Goal: Information Seeking & Learning: Learn about a topic

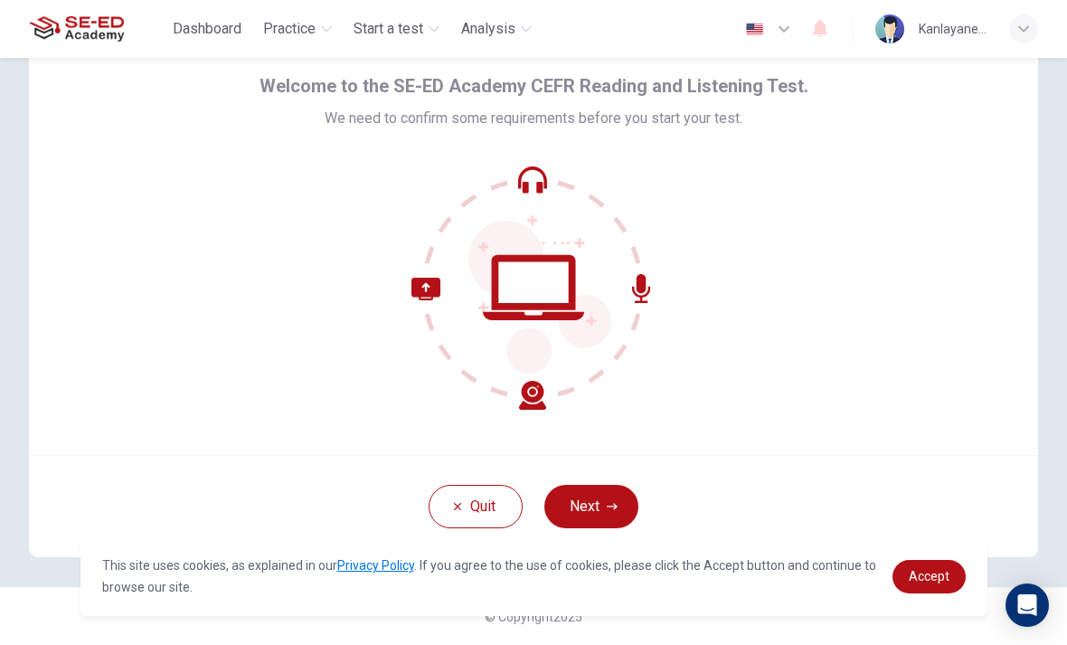
scroll to position [73, 0]
click at [608, 514] on button "Next" at bounding box center [591, 506] width 94 height 43
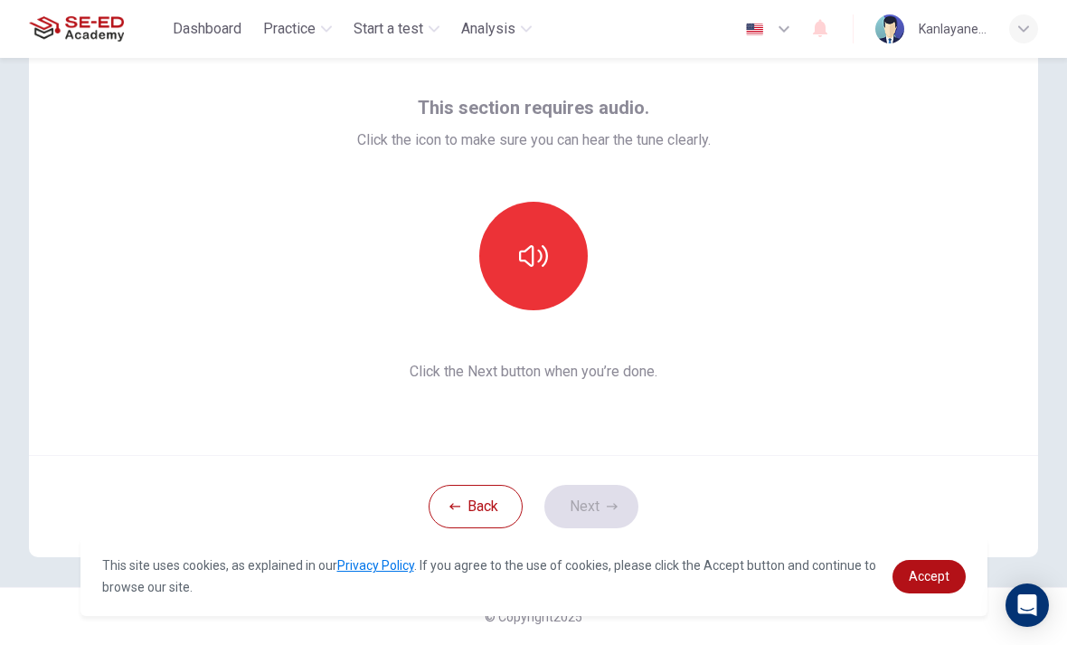
click at [551, 269] on button "button" at bounding box center [533, 256] width 109 height 109
click at [587, 514] on button "Next" at bounding box center [591, 506] width 94 height 43
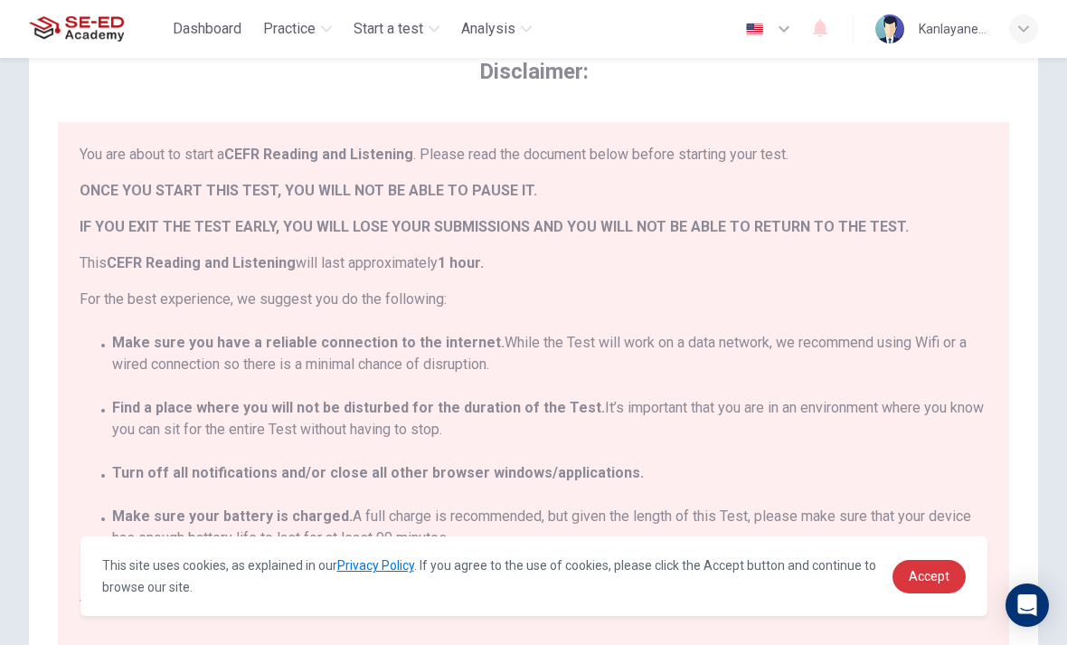
click at [906, 574] on link "Accept" at bounding box center [928, 576] width 73 height 33
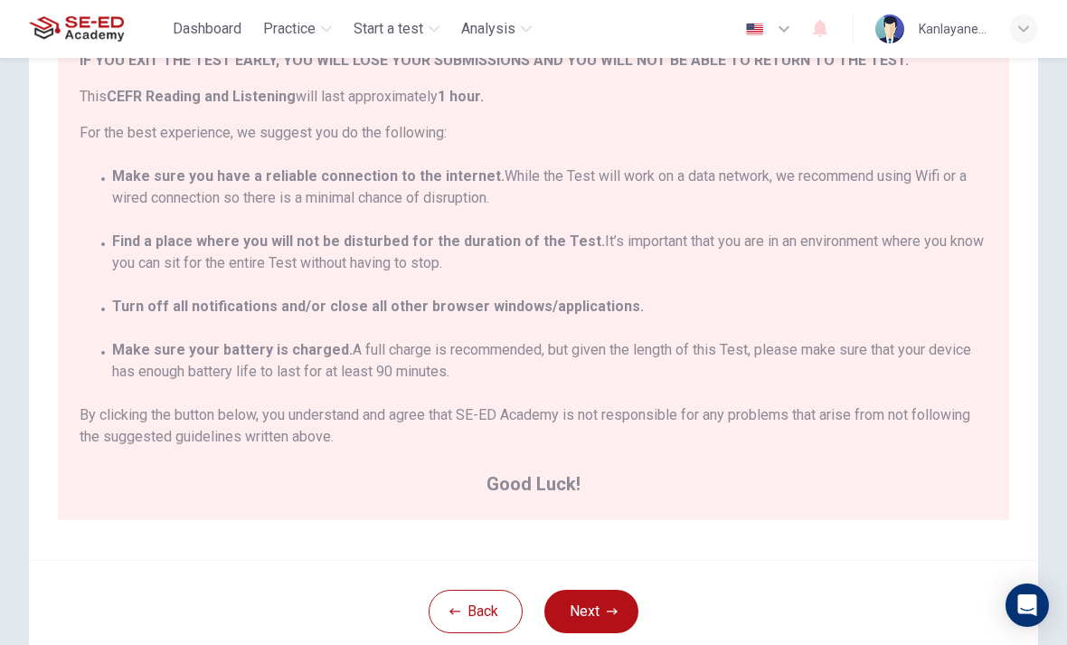
scroll to position [246, 0]
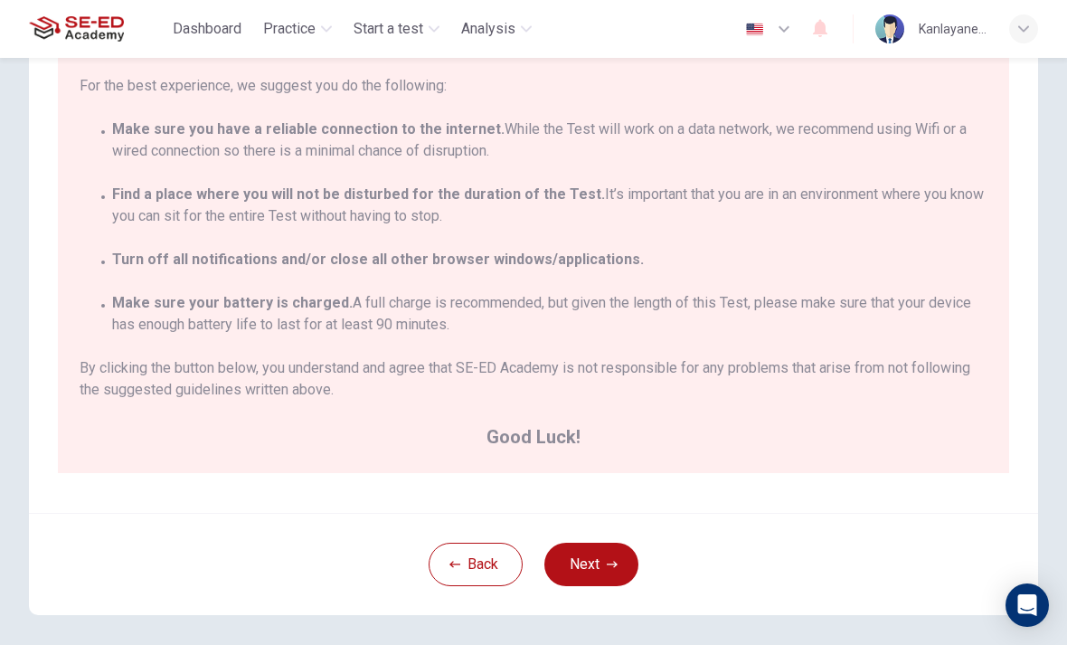
click at [590, 581] on button "Next" at bounding box center [591, 564] width 94 height 43
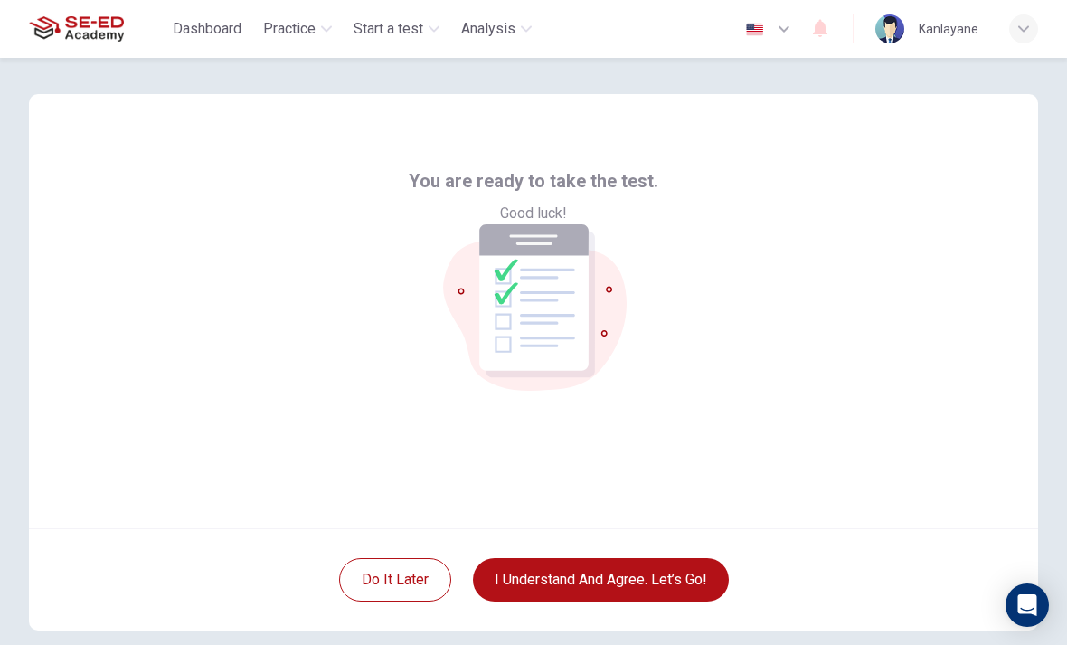
scroll to position [0, 0]
click at [705, 588] on button "I understand and agree. Let’s go!" at bounding box center [601, 579] width 256 height 43
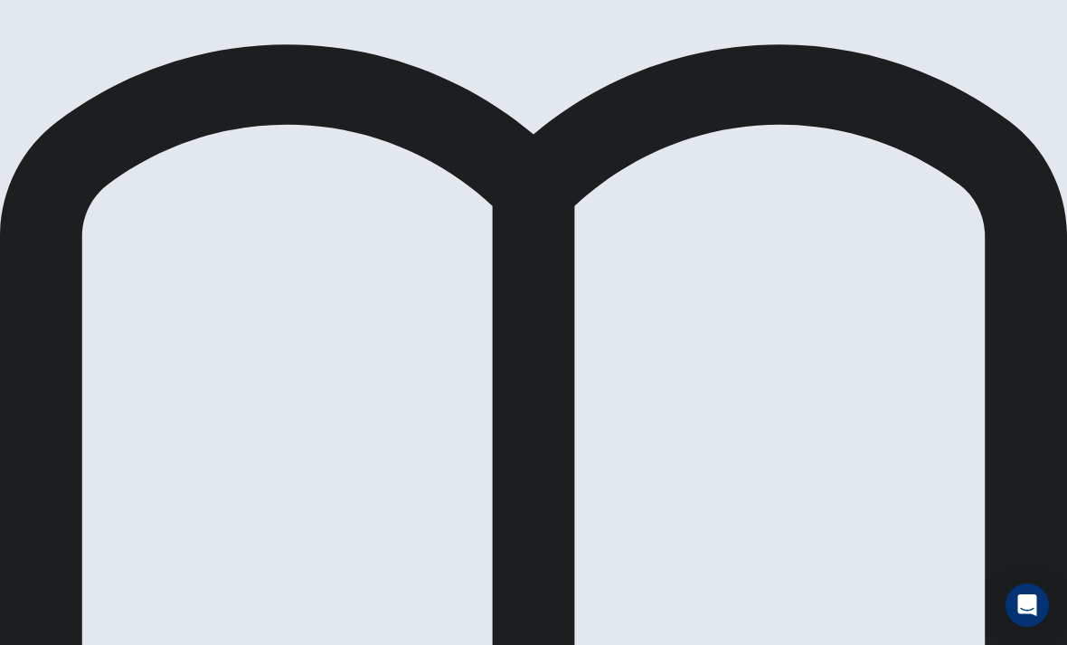
scroll to position [47, 0]
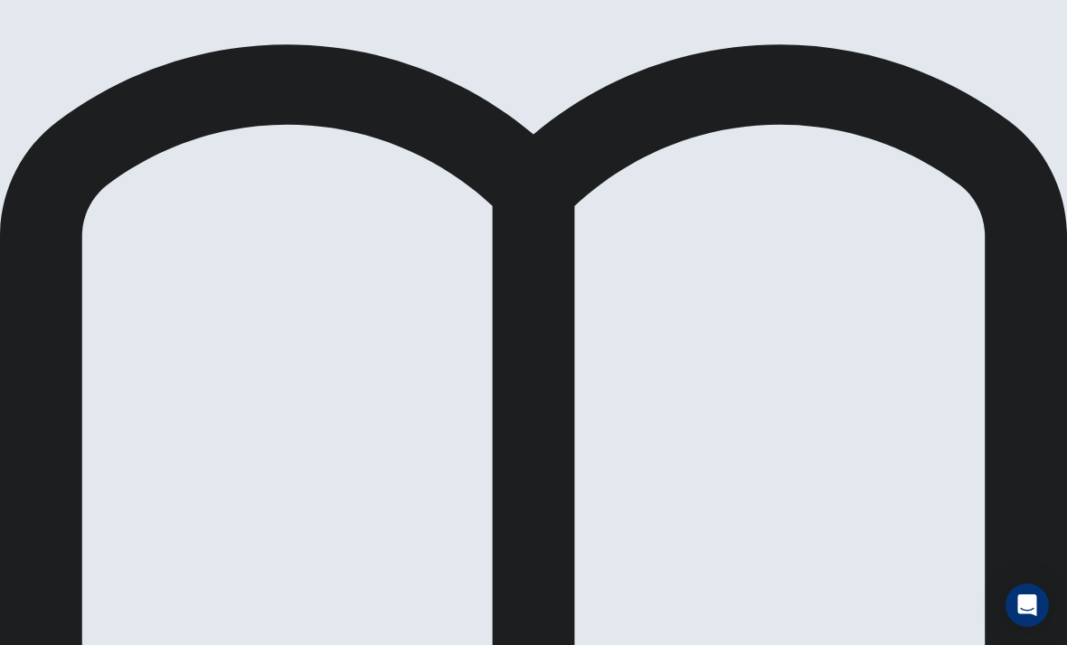
scroll to position [713, 0]
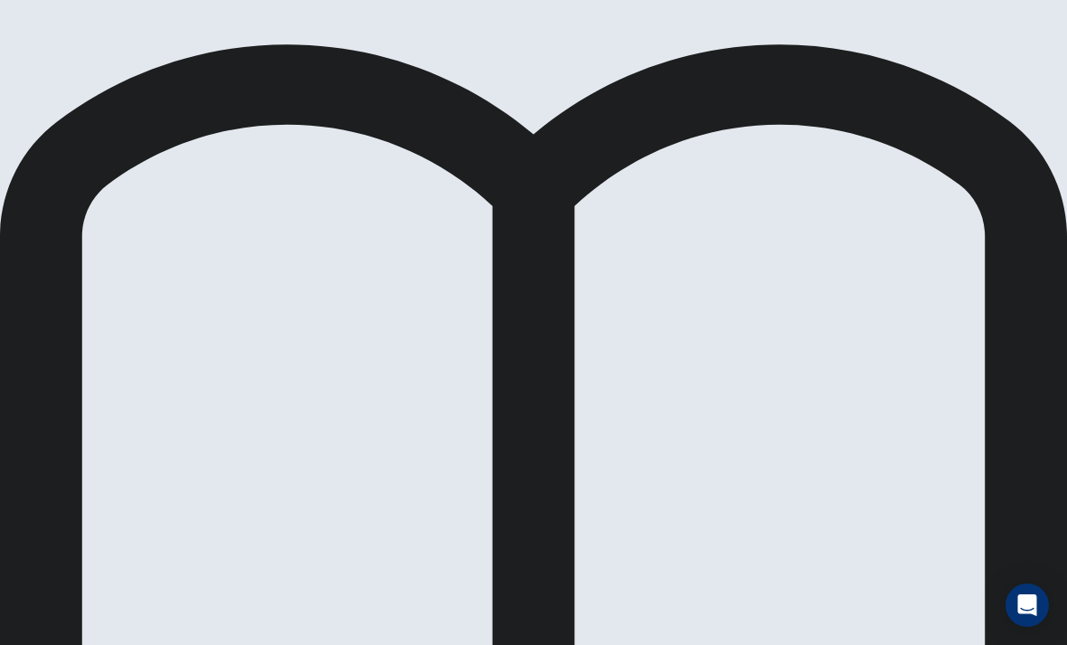
scroll to position [219, 0]
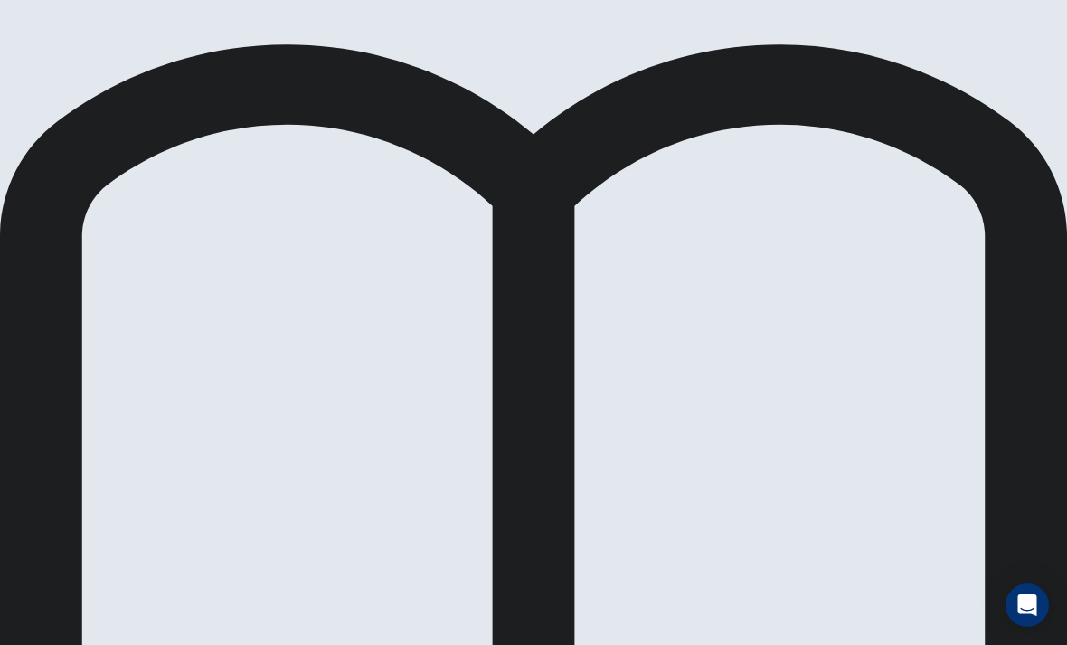
scroll to position [138, 0]
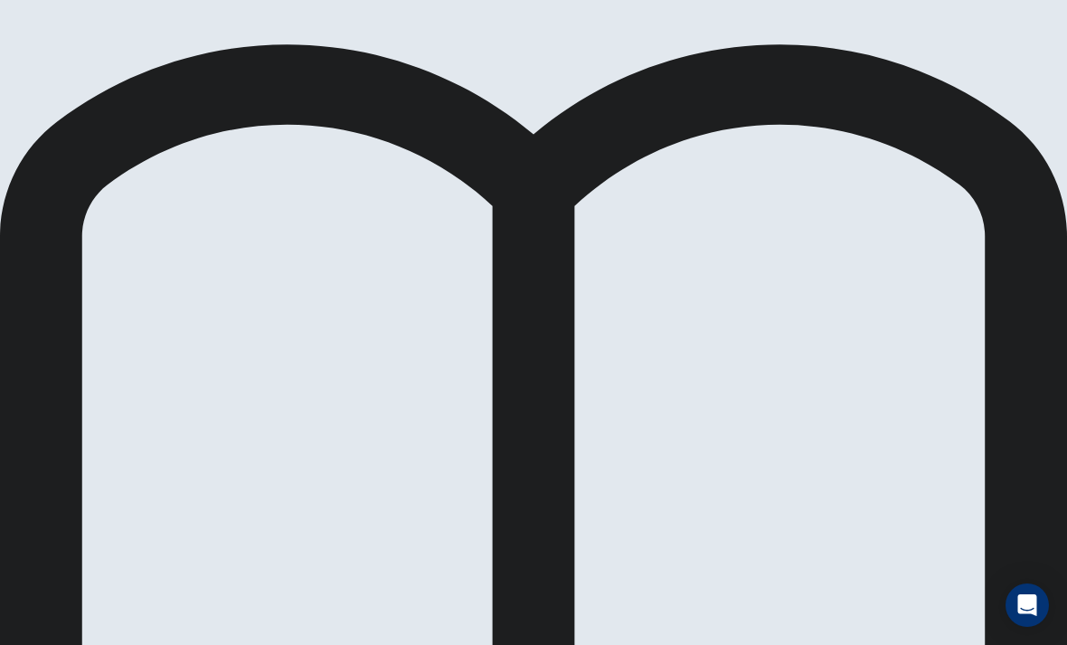
scroll to position [99, 0]
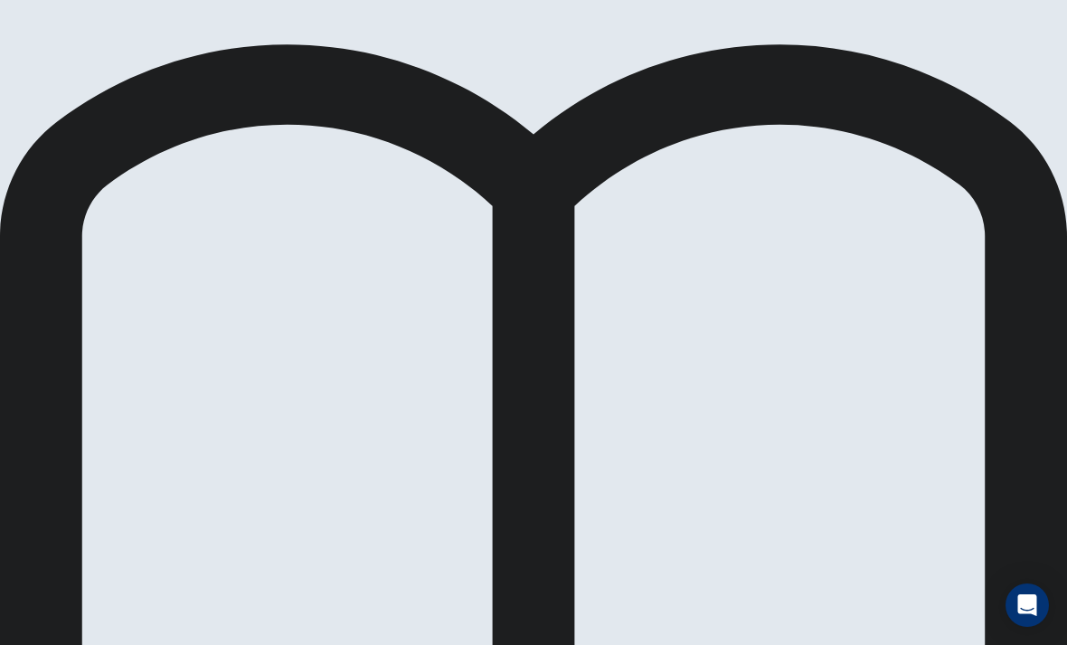
scroll to position [105, 0]
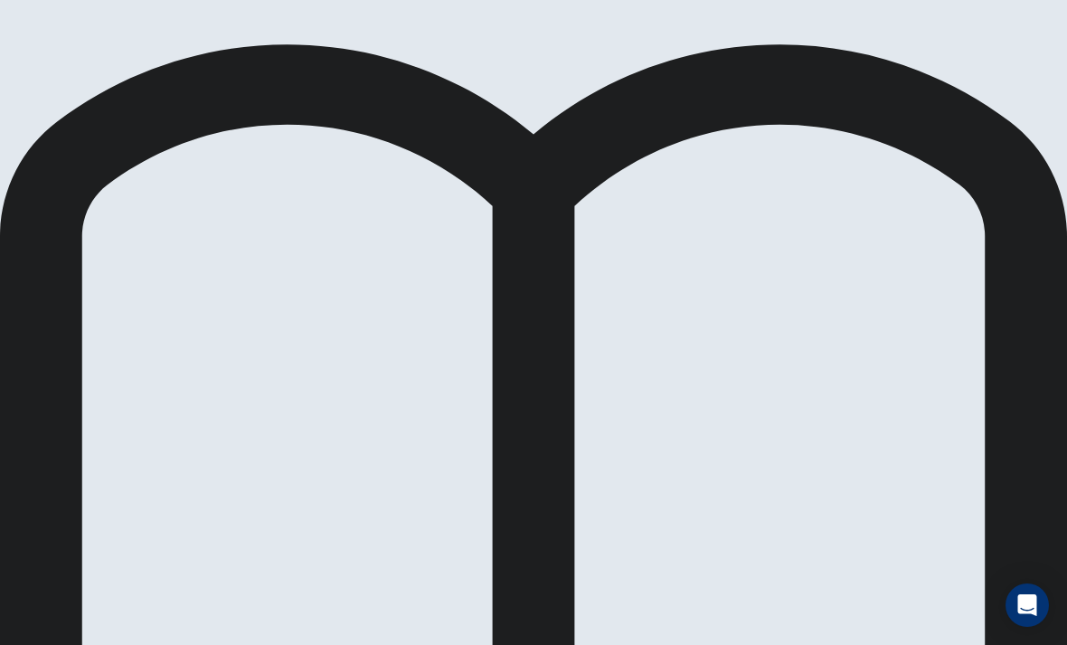
scroll to position [822, 0]
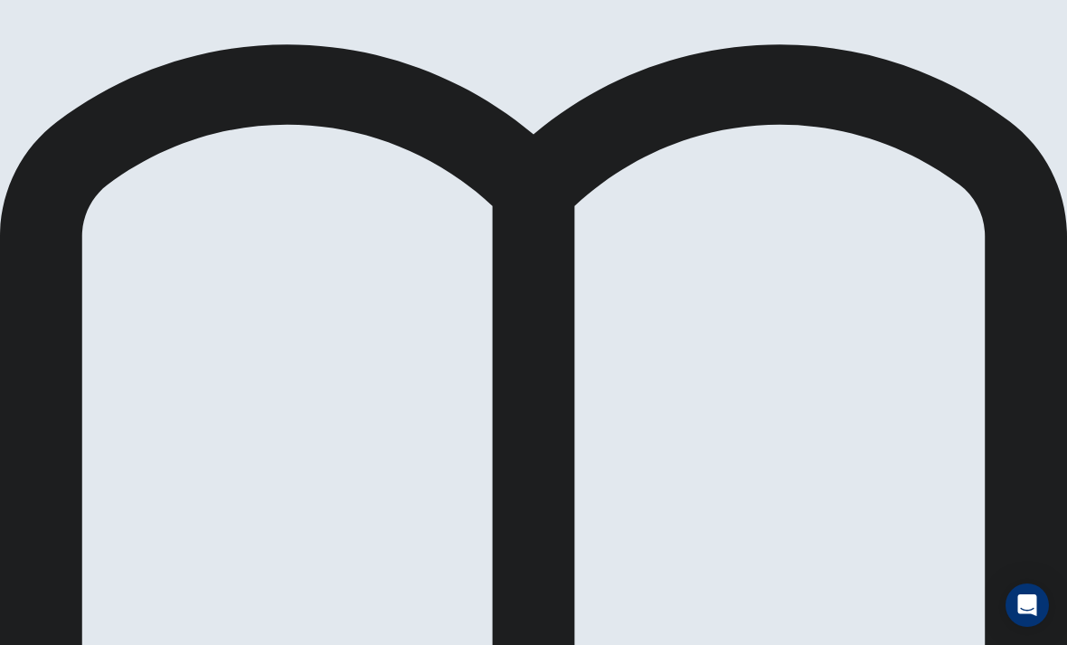
scroll to position [230, 0]
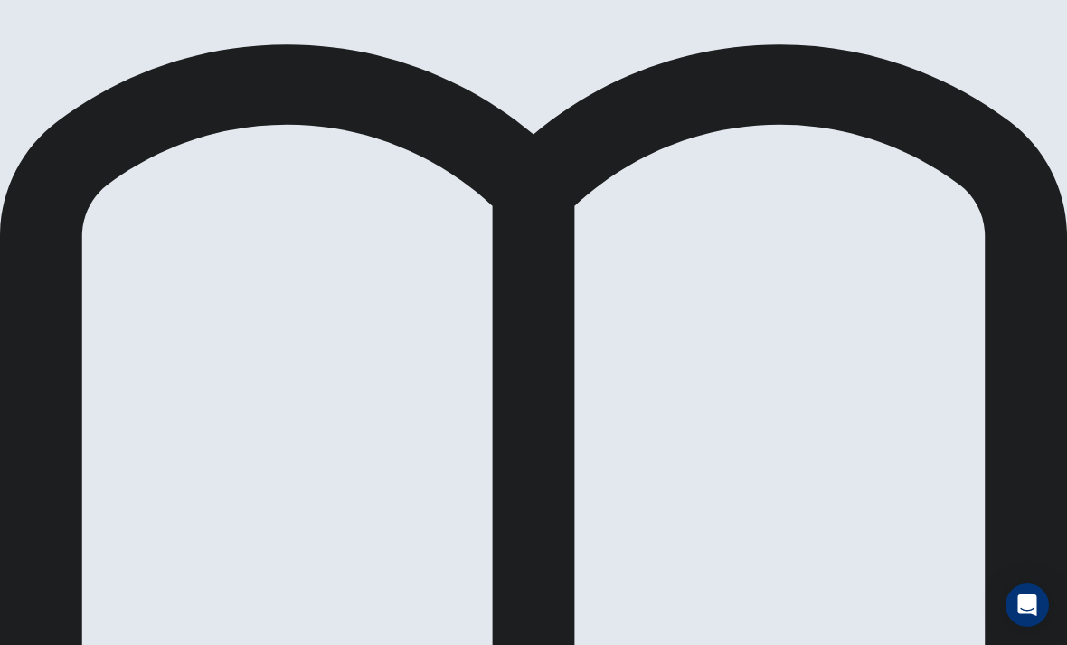
scroll to position [275, 0]
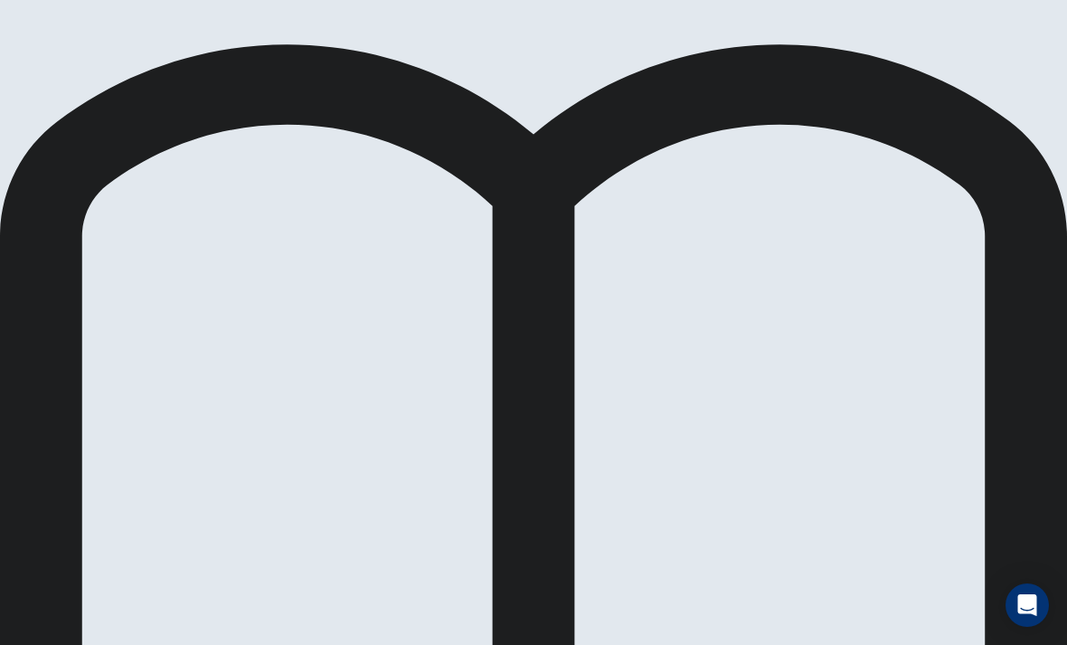
scroll to position [0, 0]
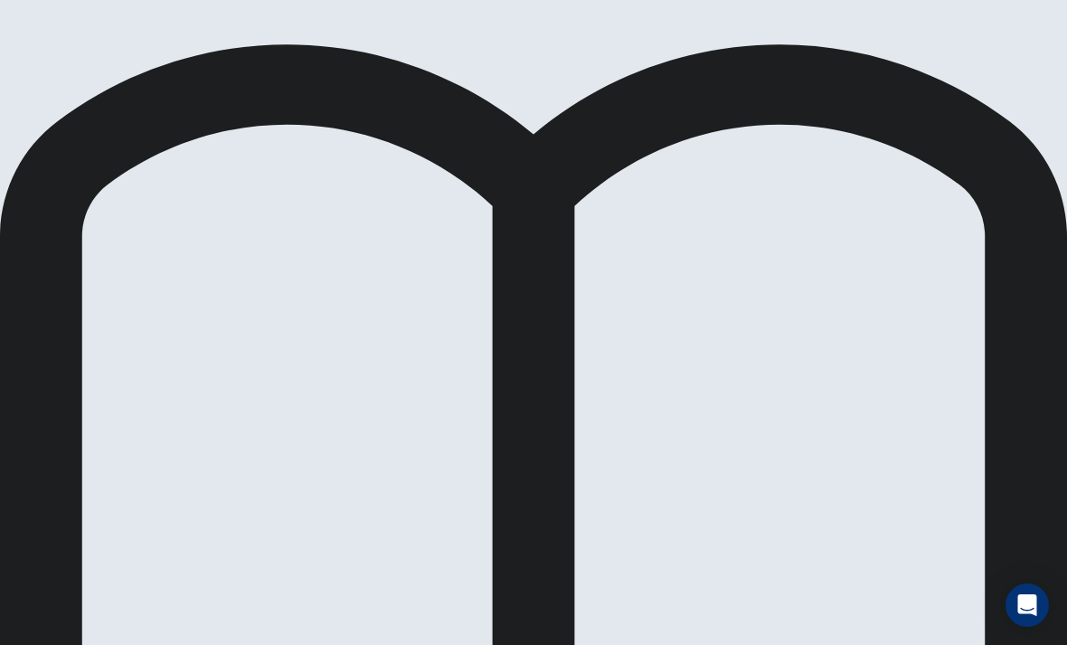
scroll to position [135, 0]
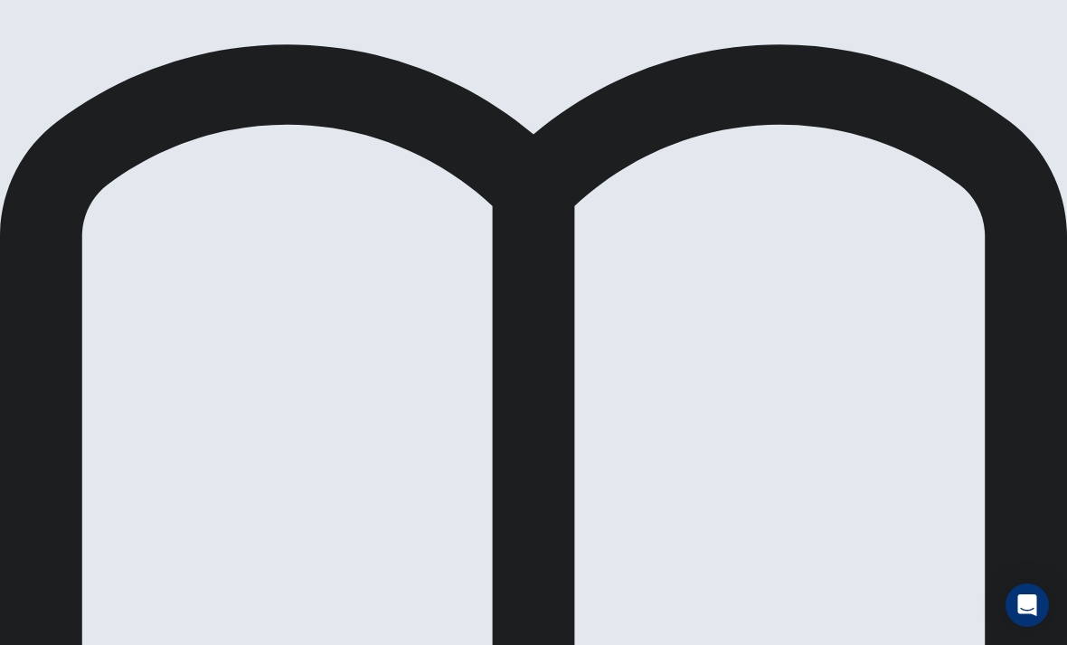
scroll to position [330, 0]
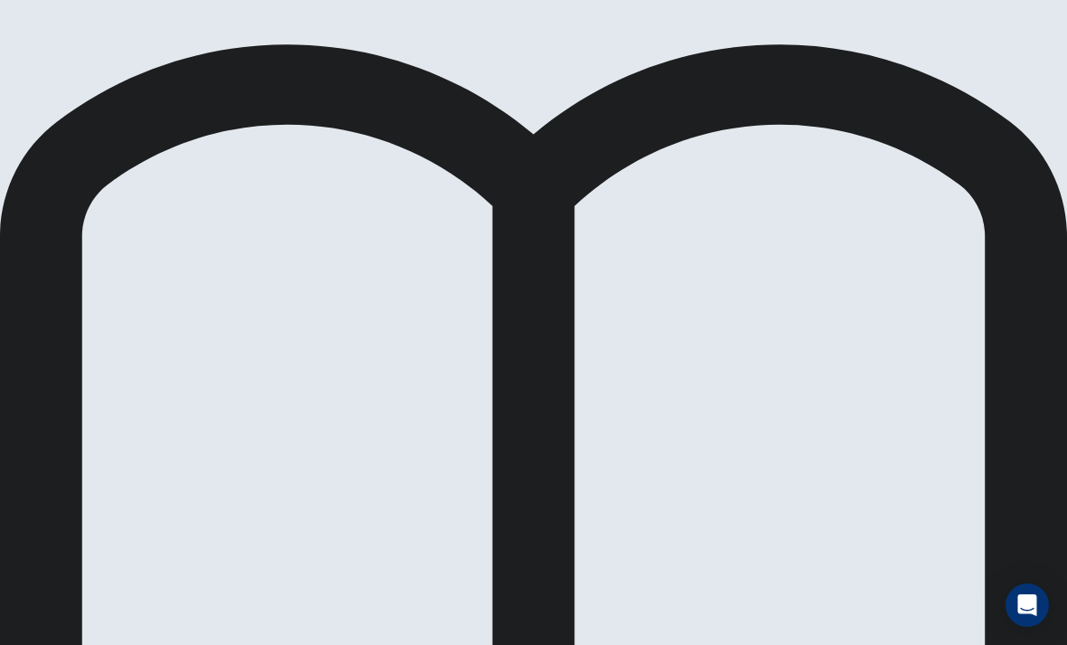
scroll to position [540, 0]
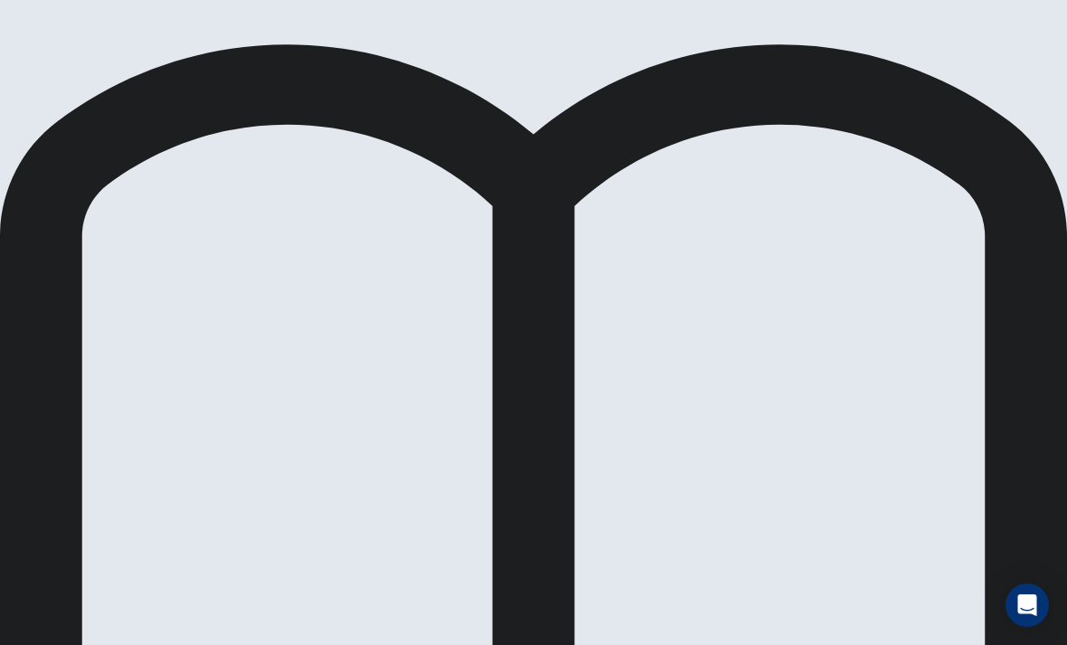
scroll to position [262, 0]
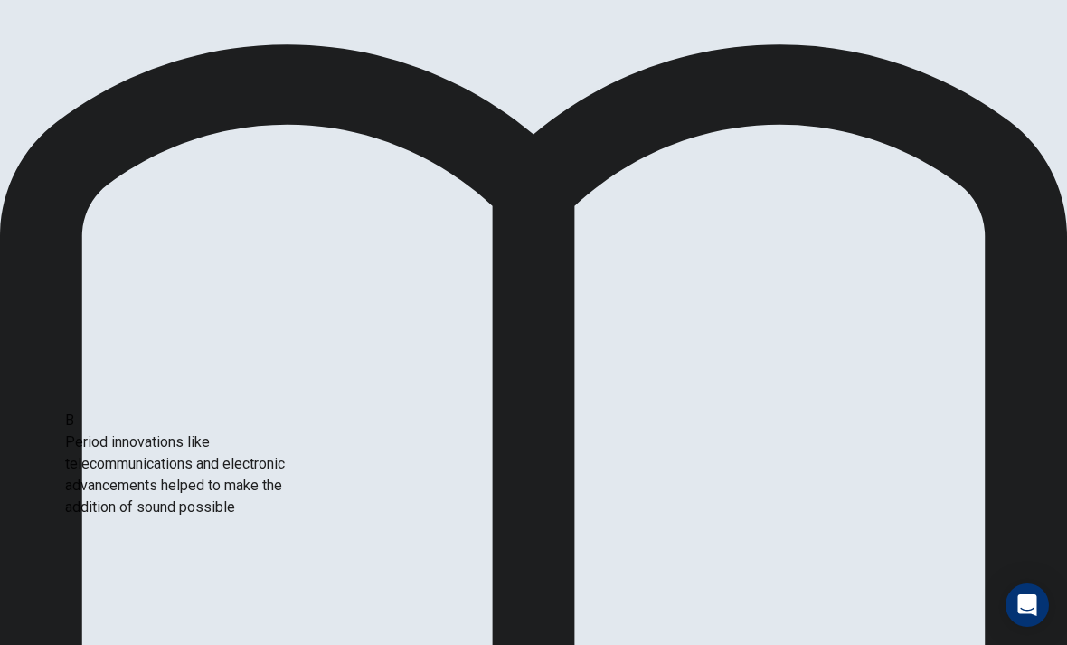
scroll to position [39, 0]
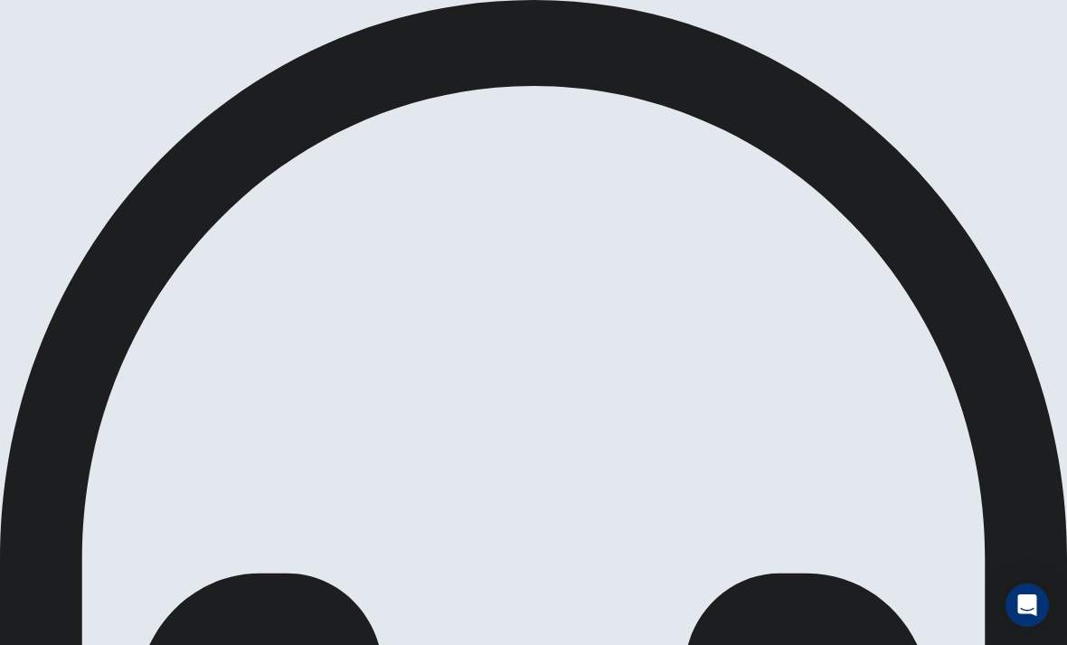
scroll to position [0, 0]
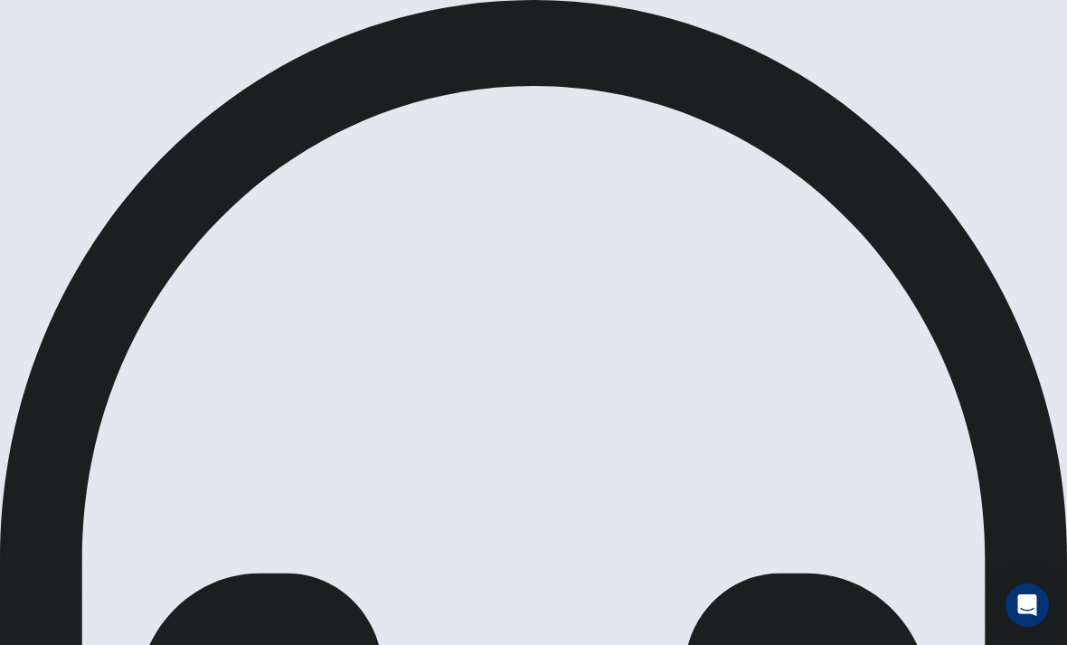
scroll to position [67, 0]
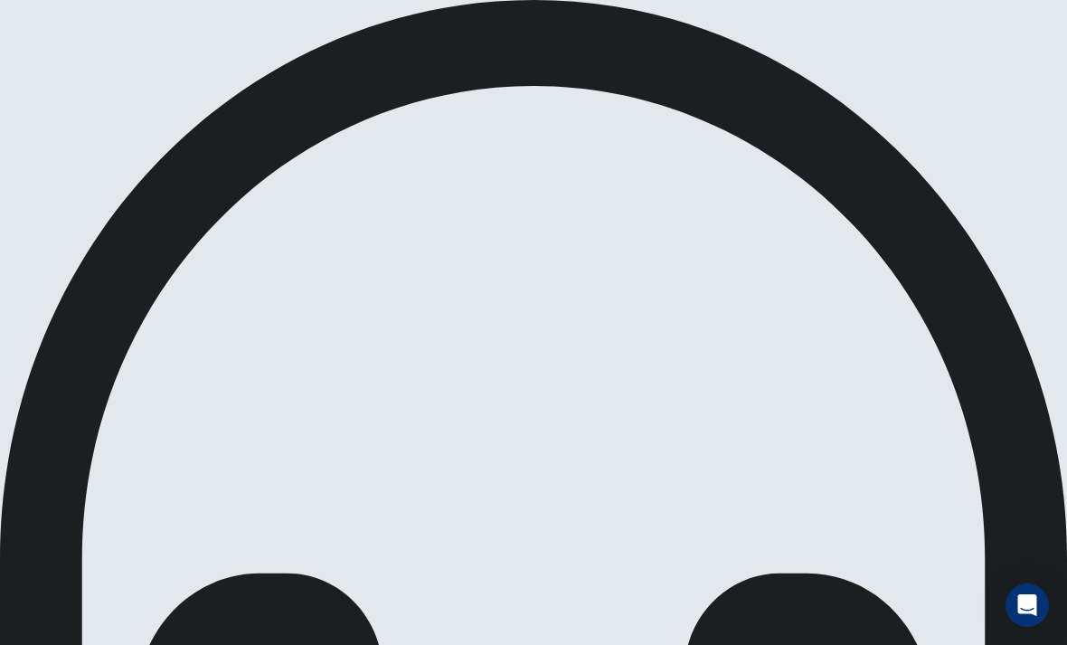
scroll to position [137, 0]
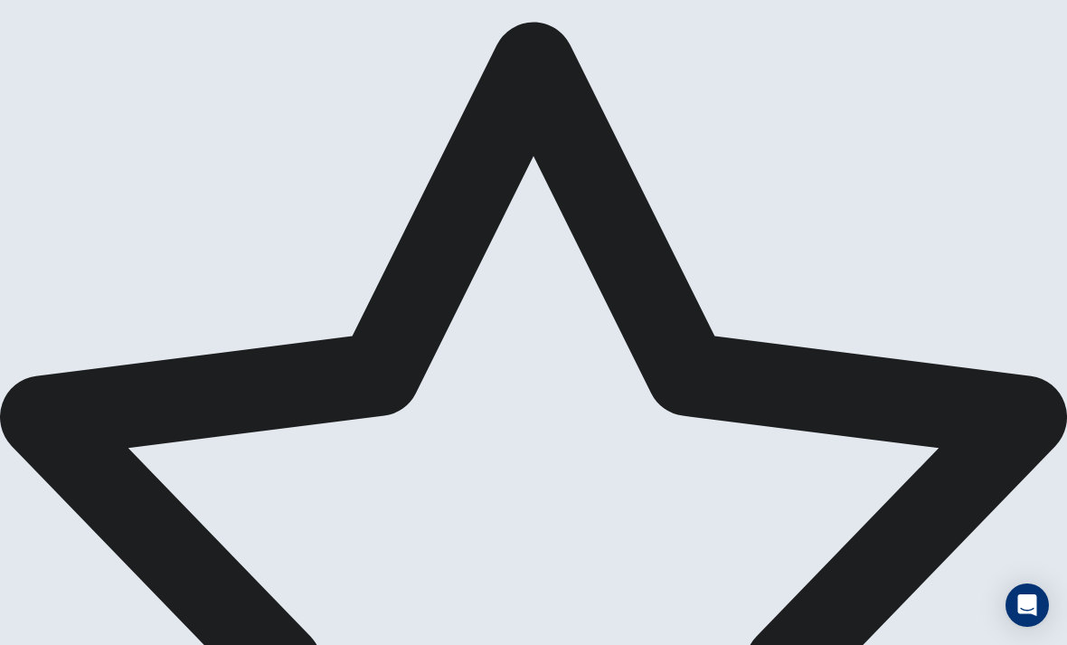
scroll to position [14, 0]
